Goal: Register for event/course

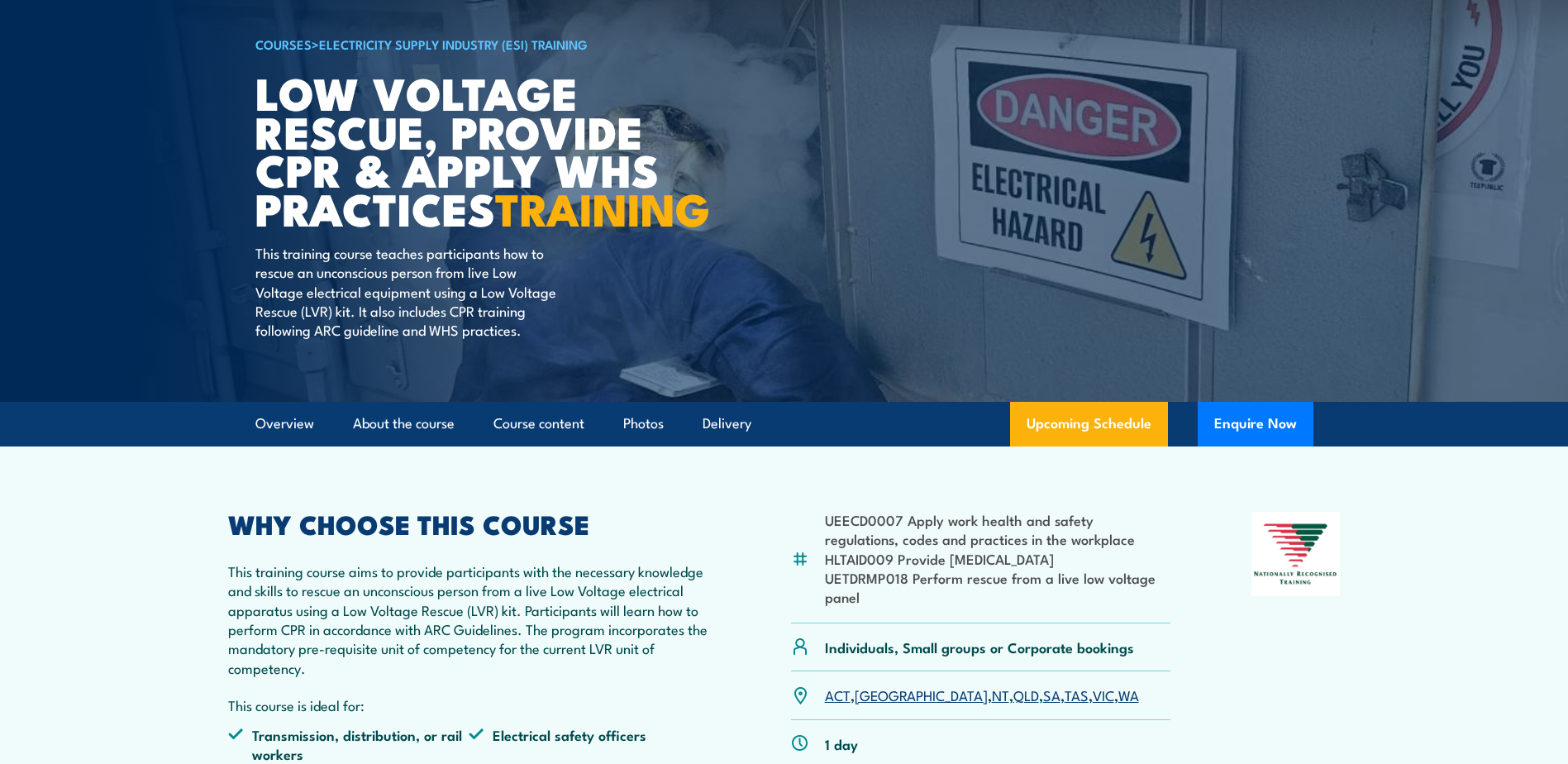
scroll to position [165, 0]
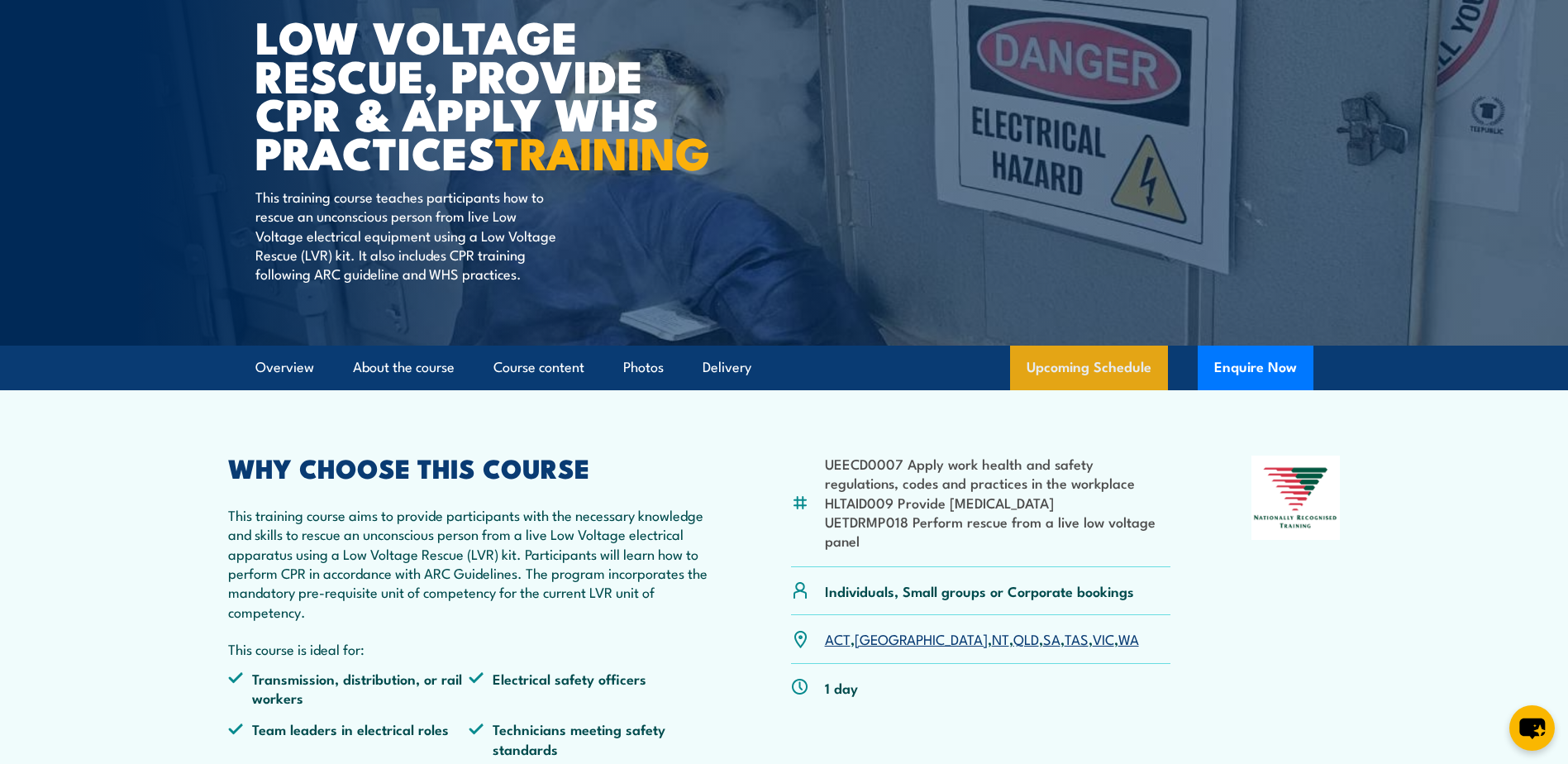
click at [1142, 390] on link "Upcoming Schedule" at bounding box center [1089, 367] width 158 height 45
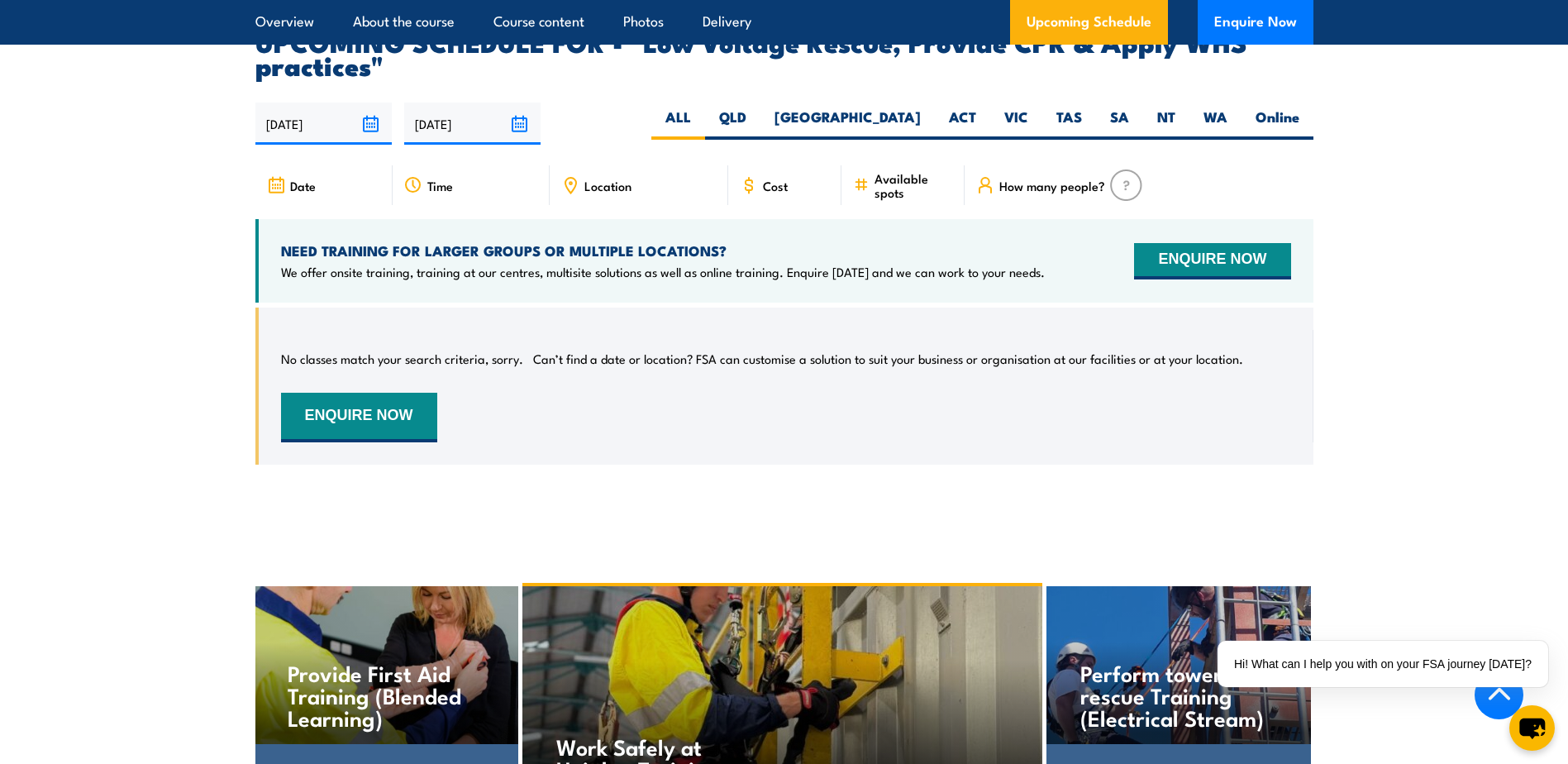
scroll to position [2868, 0]
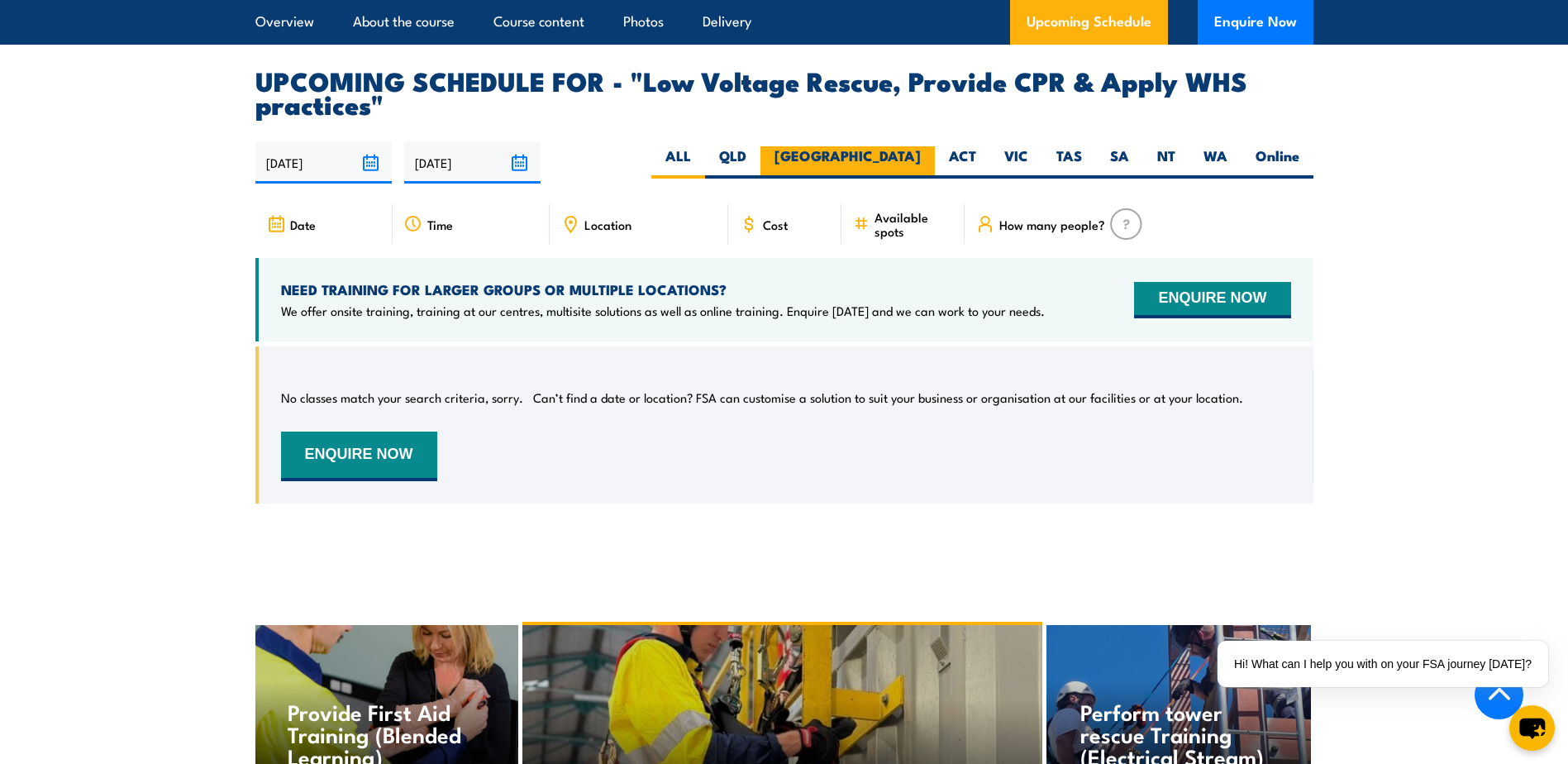
click at [907, 178] on label "[GEOGRAPHIC_DATA]" at bounding box center [848, 162] width 175 height 32
click at [921, 157] on input "[GEOGRAPHIC_DATA]" at bounding box center [926, 151] width 10 height 10
radio input "true"
